Goal: Information Seeking & Learning: Check status

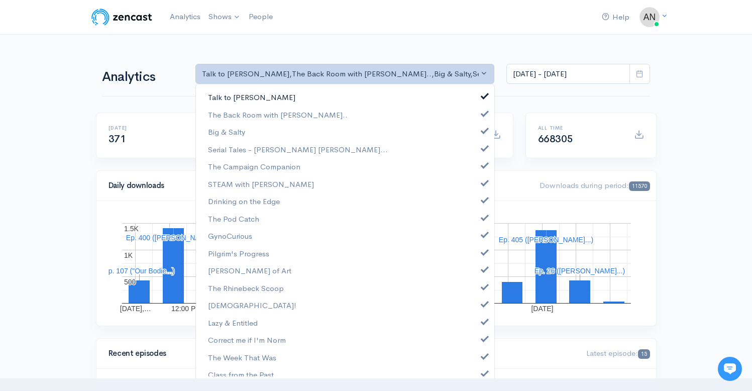
click at [483, 95] on span at bounding box center [485, 95] width 4 height 8
select select "10316"
click at [483, 129] on span at bounding box center [485, 130] width 4 height 8
click at [483, 145] on span at bounding box center [485, 147] width 4 height 8
click at [483, 164] on span at bounding box center [485, 164] width 4 height 8
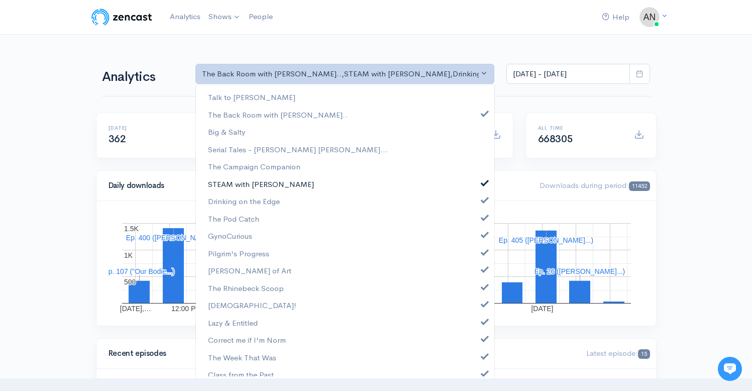
click at [476, 177] on link "STEAM with [PERSON_NAME]" at bounding box center [345, 184] width 298 height 18
click at [483, 196] on span at bounding box center [485, 199] width 4 height 8
click at [483, 213] on span at bounding box center [485, 216] width 4 height 8
click at [483, 237] on span at bounding box center [485, 233] width 4 height 8
click at [483, 249] on span at bounding box center [485, 251] width 4 height 8
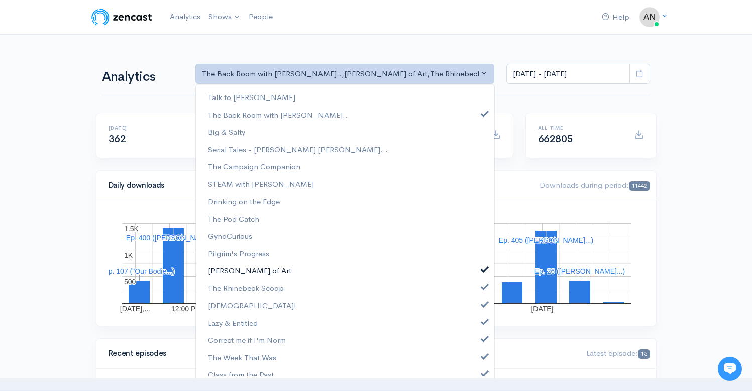
click at [483, 270] on span at bounding box center [485, 268] width 4 height 8
click at [483, 289] on span at bounding box center [485, 286] width 4 height 8
click at [483, 304] on span at bounding box center [485, 303] width 4 height 8
click at [483, 322] on span at bounding box center [485, 320] width 4 height 8
click at [477, 344] on link "Correct me if I'm Norm" at bounding box center [345, 340] width 298 height 18
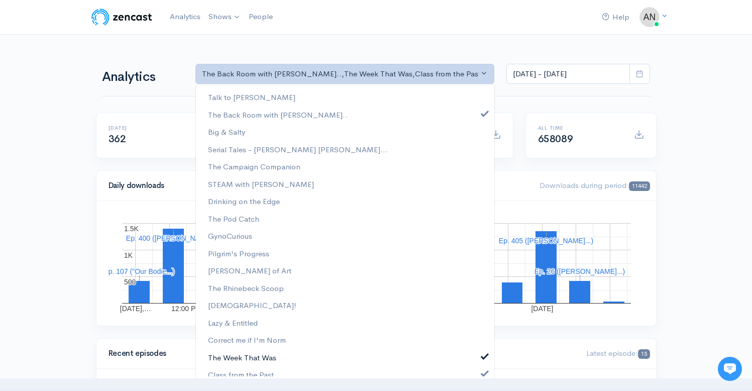
click at [483, 354] on span at bounding box center [485, 355] width 4 height 8
click at [476, 368] on link "Class from the Past" at bounding box center [345, 375] width 298 height 18
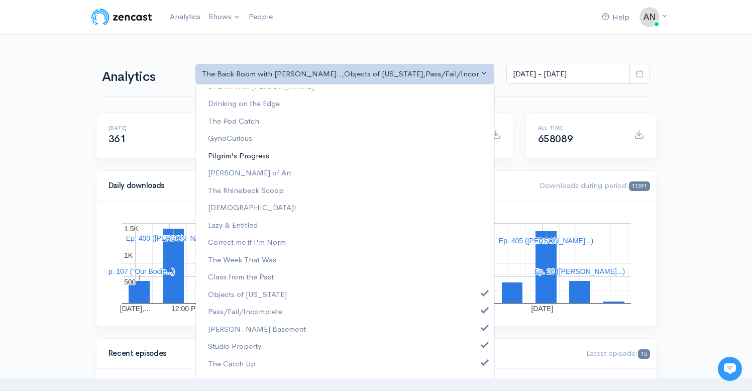
scroll to position [129, 0]
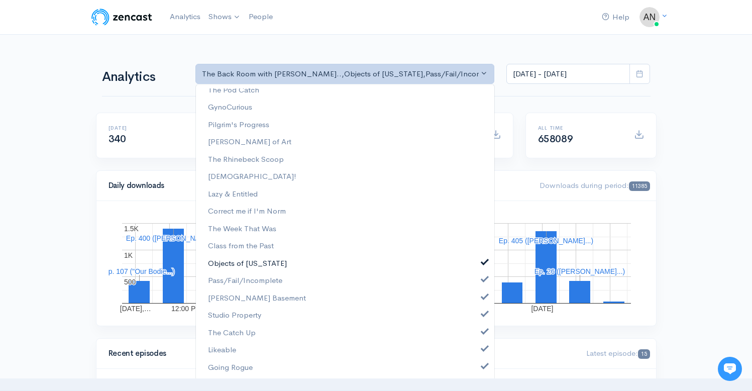
click at [483, 261] on span at bounding box center [485, 261] width 4 height 8
click at [483, 280] on span at bounding box center [485, 278] width 4 height 8
click at [478, 302] on link "[PERSON_NAME] Basement" at bounding box center [345, 298] width 298 height 18
click at [478, 321] on link "Studio Property" at bounding box center [345, 315] width 298 height 18
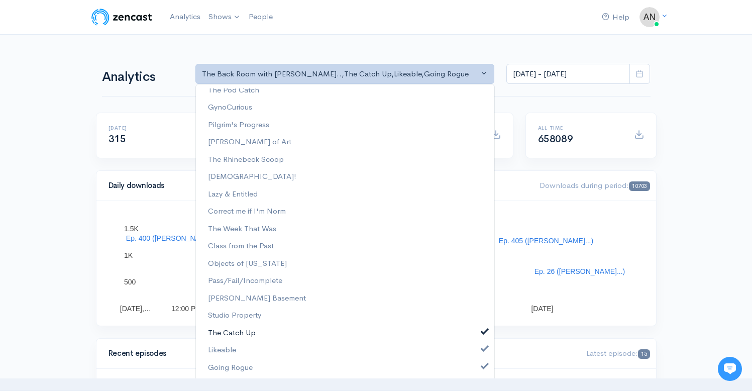
click at [478, 335] on link "The Catch Up" at bounding box center [345, 333] width 298 height 18
click at [483, 348] on span at bounding box center [485, 347] width 4 height 8
click at [483, 367] on span at bounding box center [485, 365] width 4 height 8
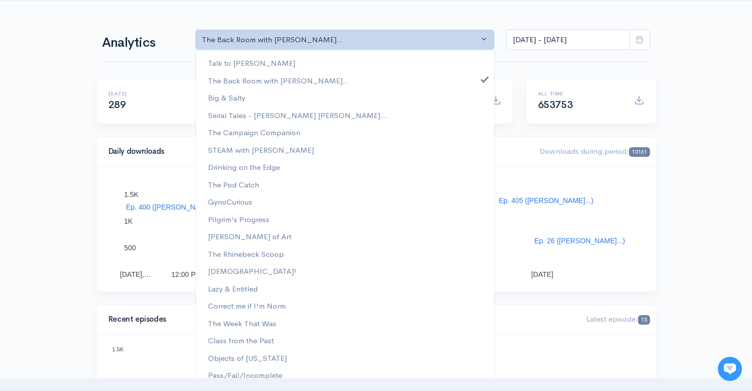
scroll to position [0, 0]
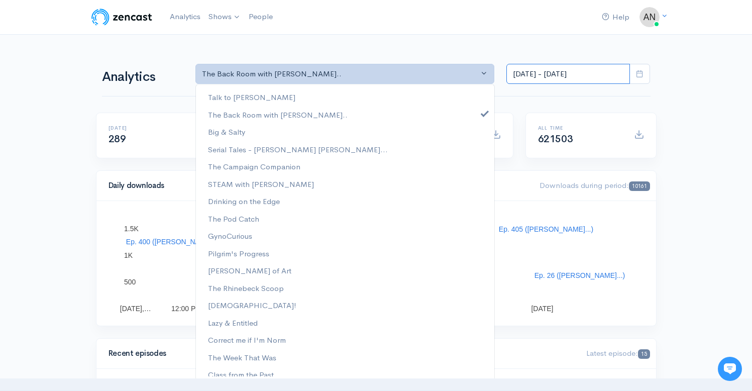
click at [547, 69] on input "[DATE] - [DATE]" at bounding box center [568, 74] width 124 height 21
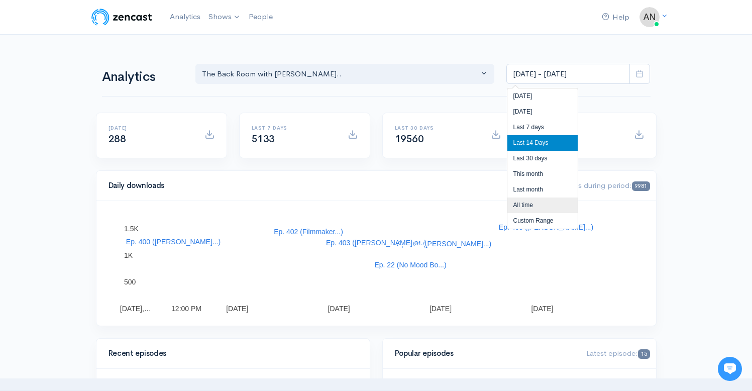
click at [523, 203] on li "All time" at bounding box center [542, 205] width 70 height 16
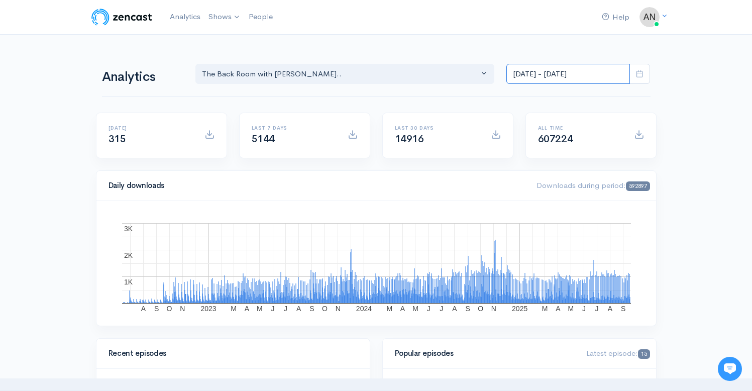
click at [534, 72] on input "[DATE] - [DATE]" at bounding box center [568, 74] width 124 height 21
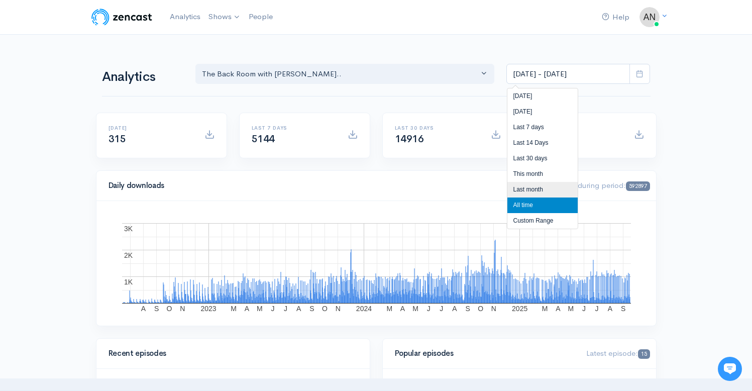
click at [516, 190] on li "Last month" at bounding box center [542, 190] width 70 height 16
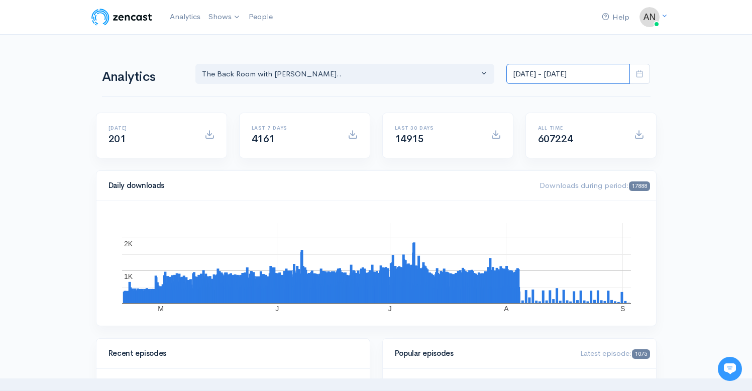
click at [553, 76] on input "[DATE] - [DATE]" at bounding box center [568, 74] width 124 height 21
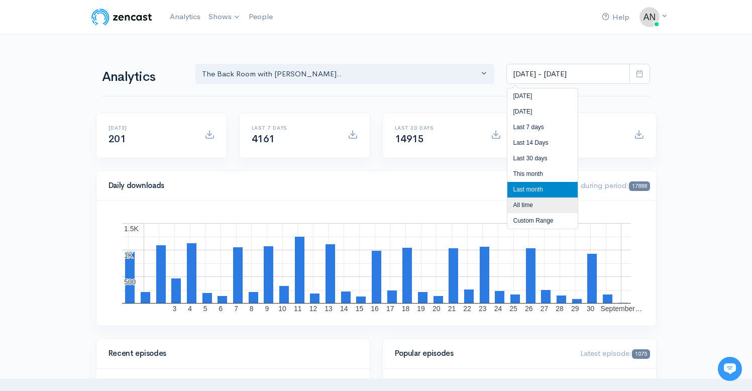
click at [524, 204] on li "All time" at bounding box center [542, 205] width 70 height 16
type input "[DATE] - [DATE]"
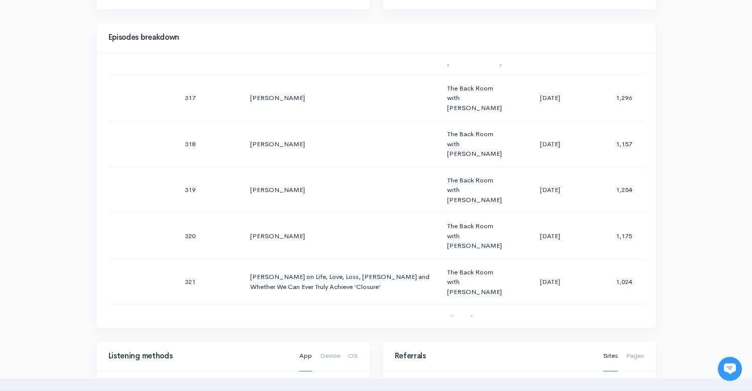
scroll to position [480, 0]
